Goal: Find contact information: Find contact information

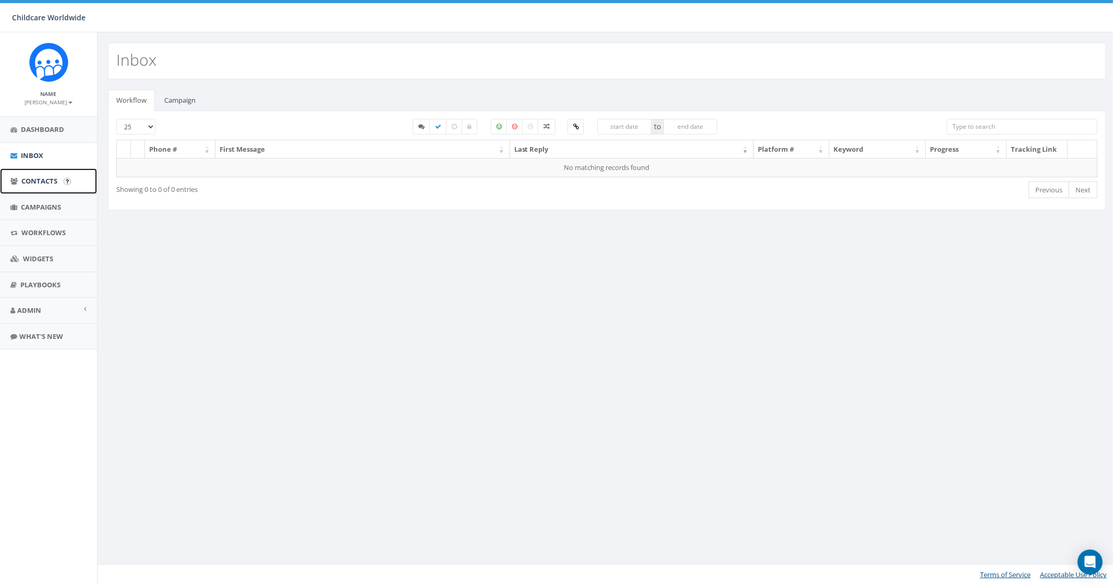
click at [44, 173] on link "Contacts" at bounding box center [48, 181] width 97 height 26
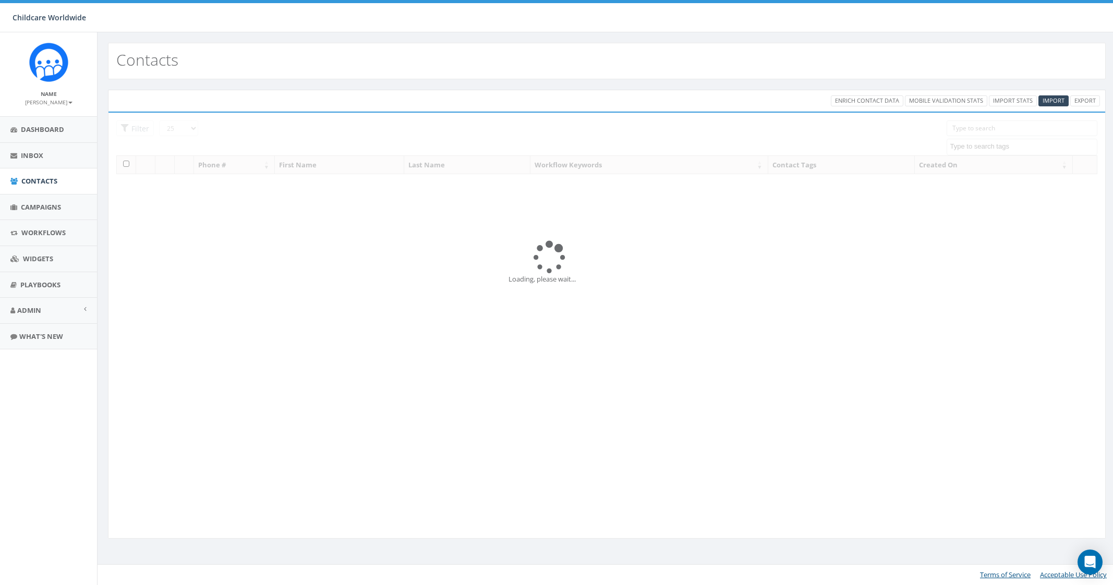
select select
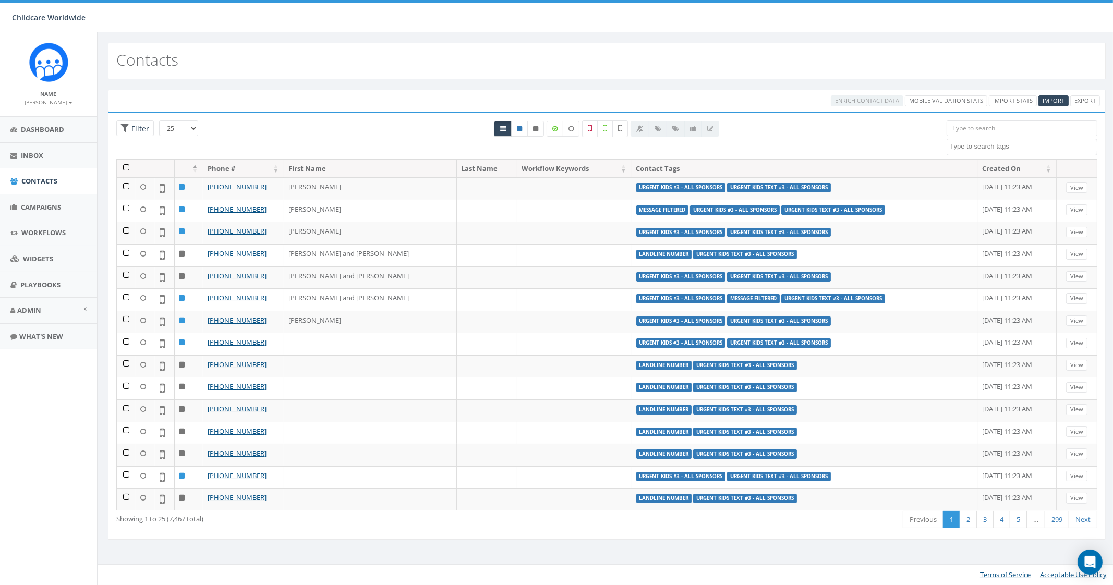
click at [994, 126] on input "search" at bounding box center [1022, 128] width 150 height 16
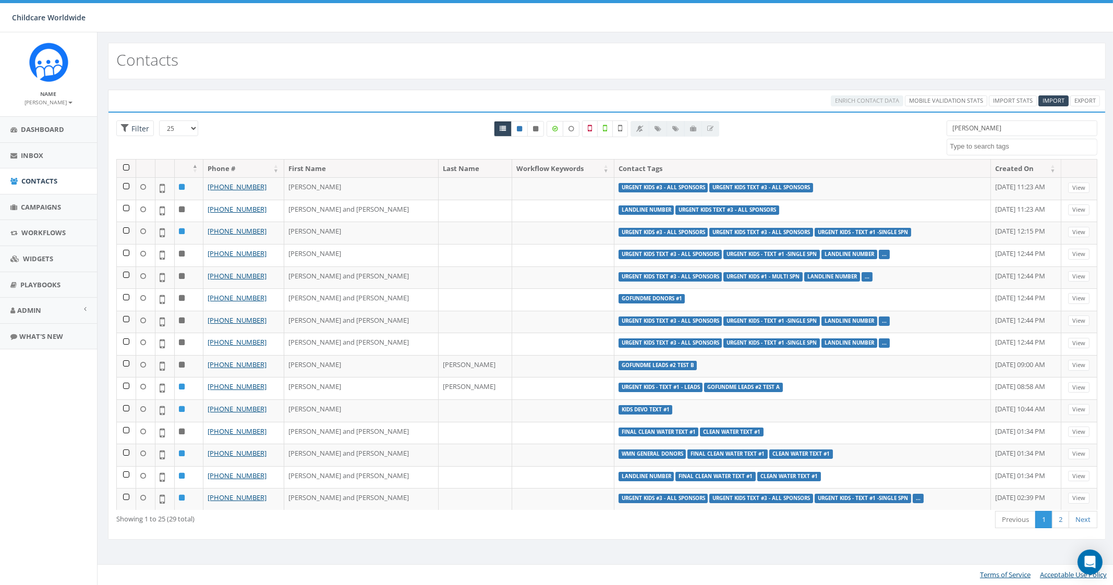
type input "Wendy"
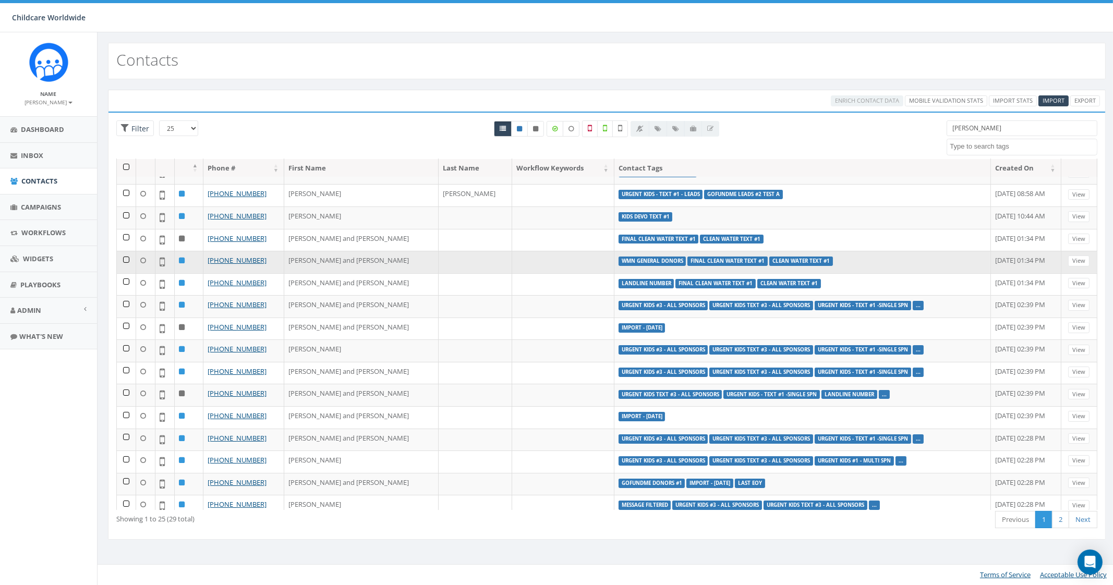
scroll to position [196, 0]
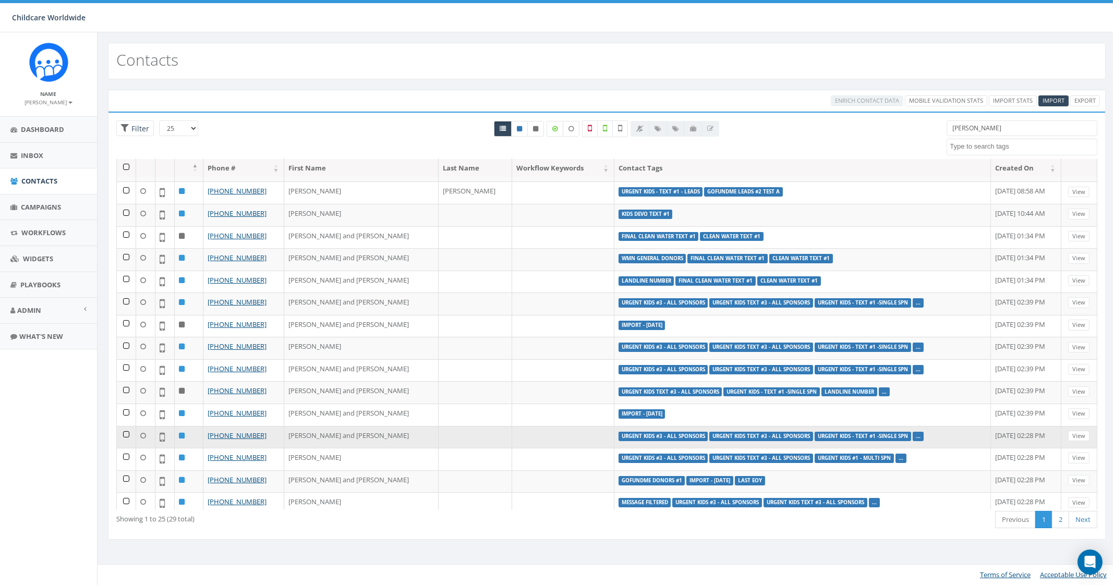
click at [512, 426] on td at bounding box center [563, 437] width 102 height 22
click at [249, 431] on link "[PHONE_NUMBER]" at bounding box center [237, 435] width 59 height 9
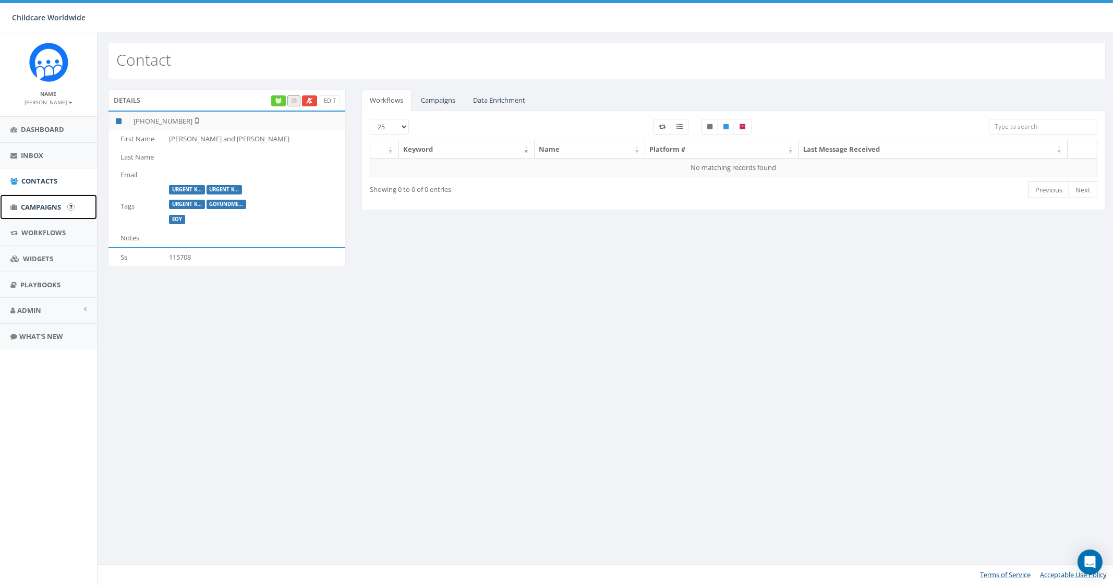
click at [37, 203] on span "Campaigns" at bounding box center [41, 206] width 40 height 9
